Goal: Information Seeking & Learning: Learn about a topic

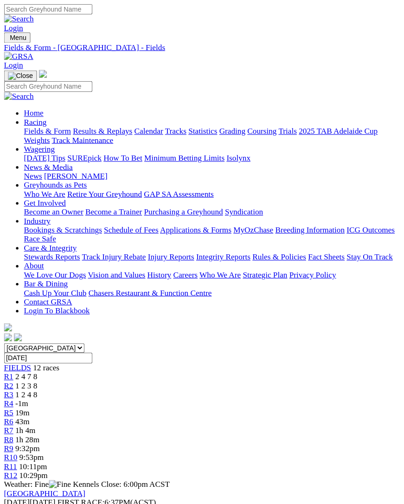
scroll to position [2, 0]
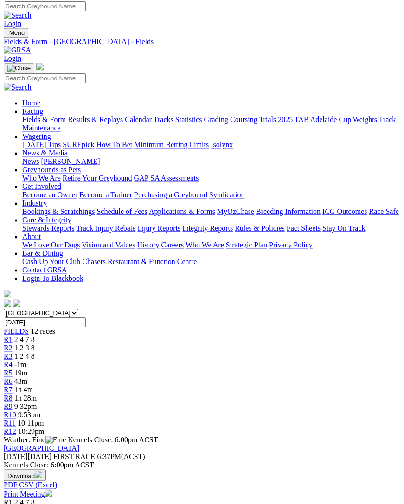
click at [13, 336] on span "R1" at bounding box center [8, 340] width 9 height 8
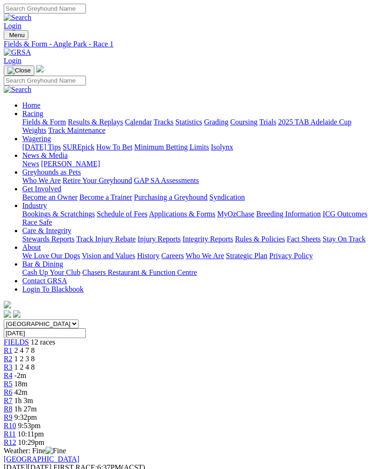
click at [13, 355] on span "R2" at bounding box center [8, 359] width 9 height 8
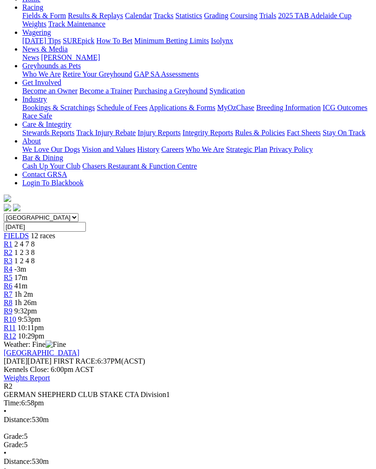
scroll to position [106, 0]
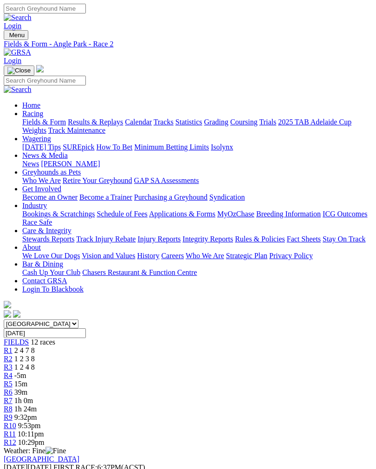
scroll to position [121, 0]
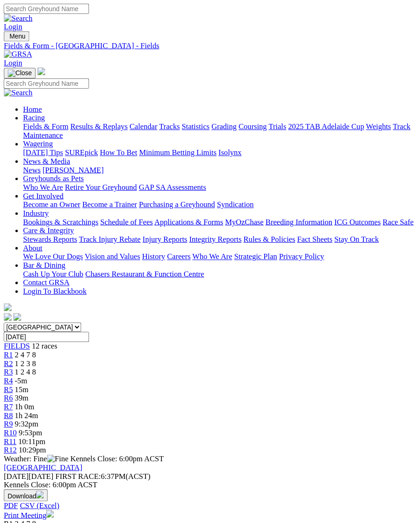
scroll to position [4, 0]
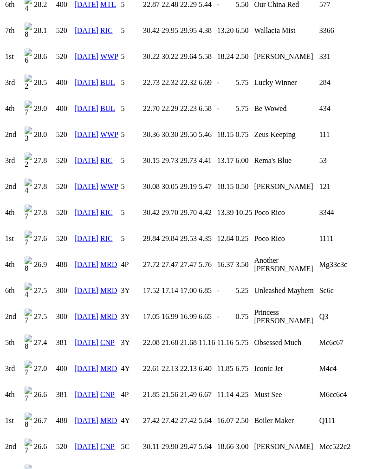
scroll to position [1518, 0]
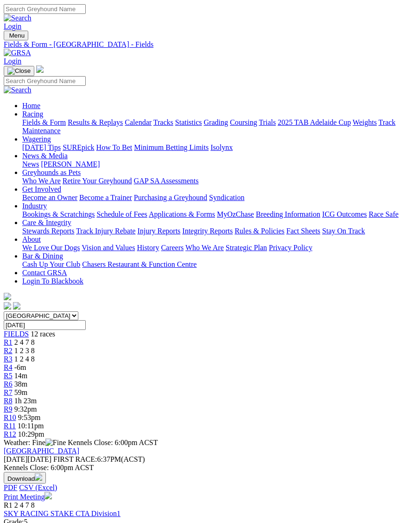
scroll to position [0, 7]
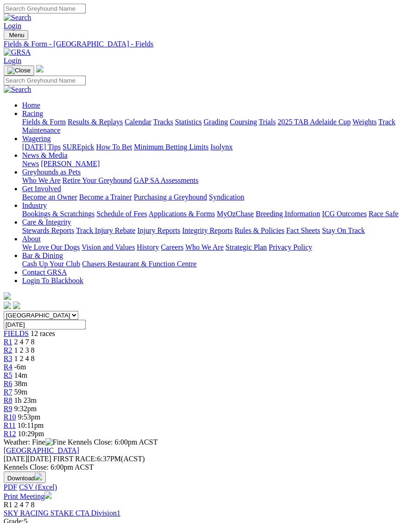
click at [13, 355] on link "R3" at bounding box center [8, 359] width 9 height 8
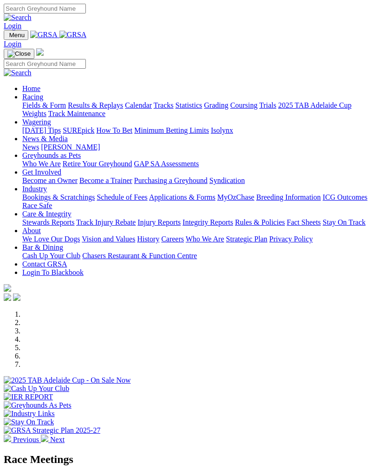
scroll to position [269, 0]
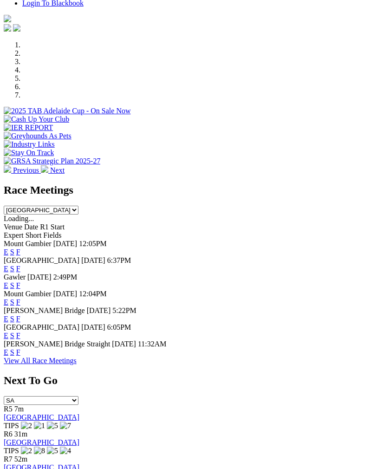
click at [20, 281] on link "F" at bounding box center [18, 285] width 4 height 8
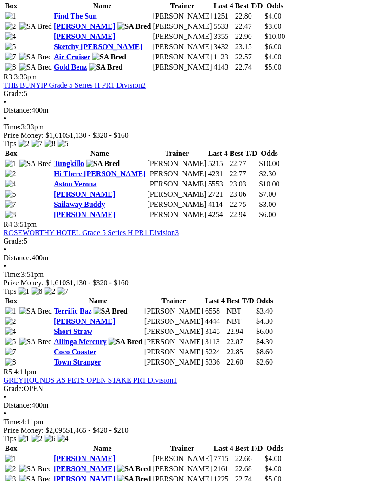
scroll to position [724, 0]
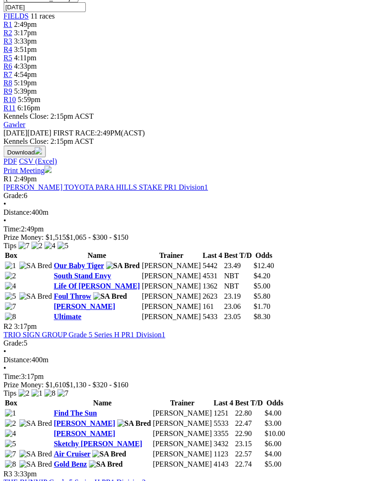
scroll to position [325, 0]
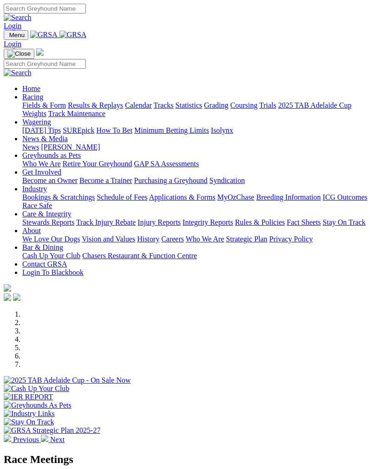
scroll to position [269, 0]
